Goal: Navigation & Orientation: Find specific page/section

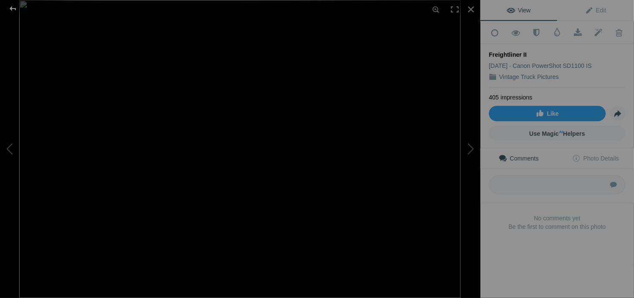
click at [14, 7] on div at bounding box center [12, 8] width 31 height 17
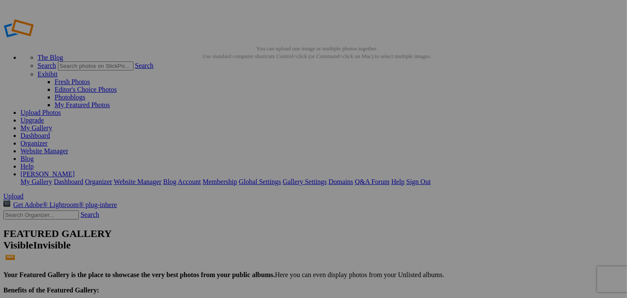
scroll to position [725, 0]
